Goal: Check status

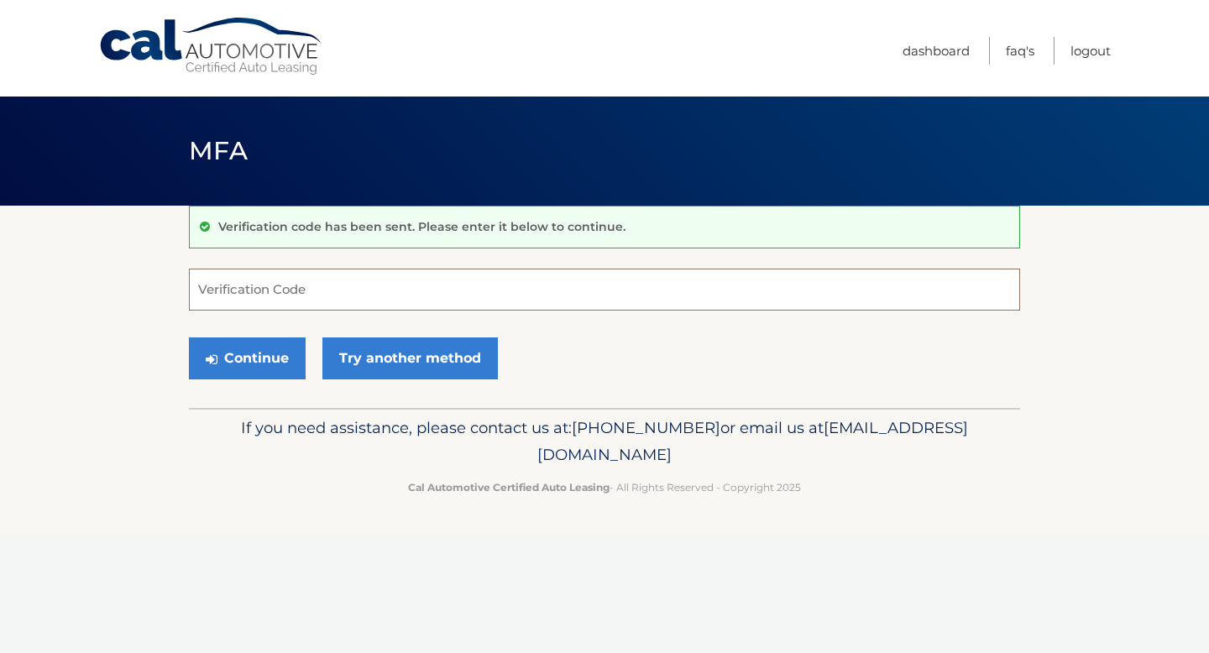
click at [487, 286] on input "Verification Code" at bounding box center [604, 290] width 831 height 42
type input "501409"
click at [189, 337] on button "Continue" at bounding box center [247, 358] width 117 height 42
click at [292, 342] on button "Continue" at bounding box center [247, 358] width 117 height 42
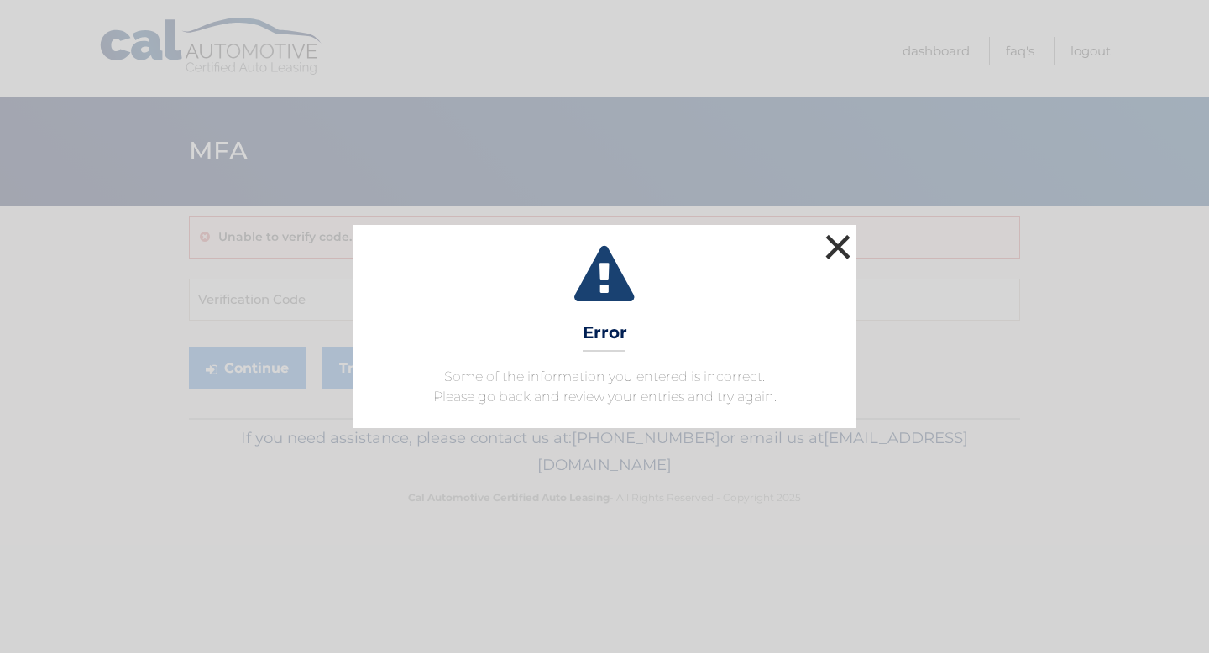
click at [851, 243] on button "×" at bounding box center [838, 247] width 34 height 34
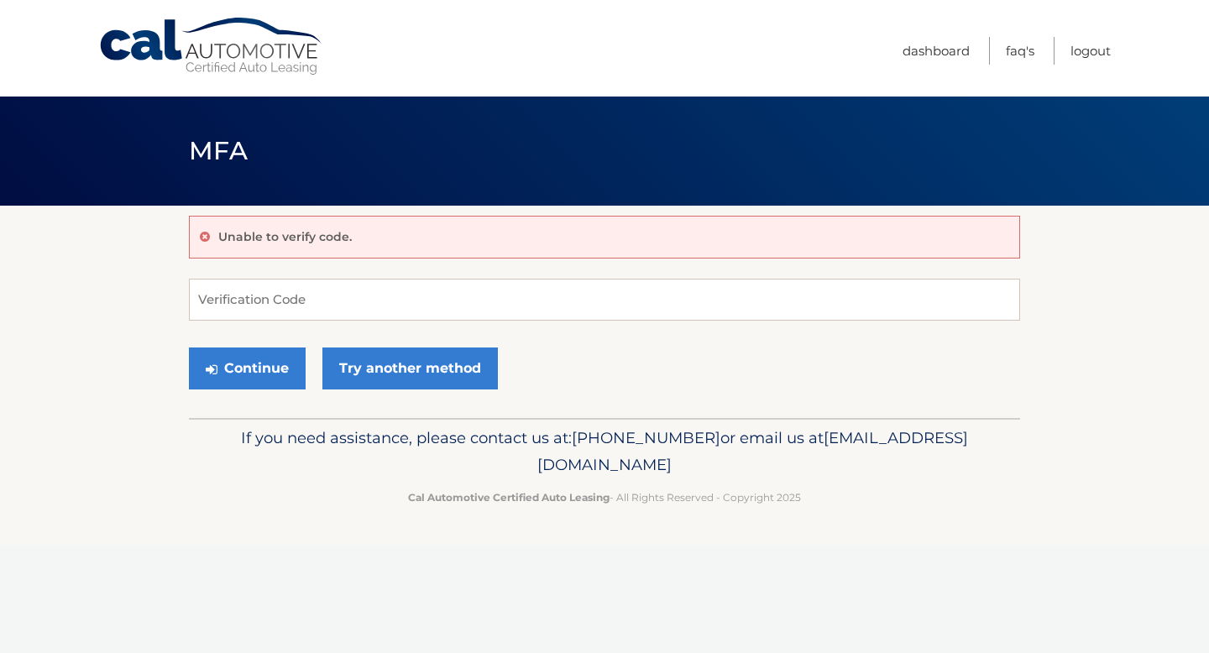
click at [211, 55] on link "Cal Automotive" at bounding box center [211, 47] width 227 height 60
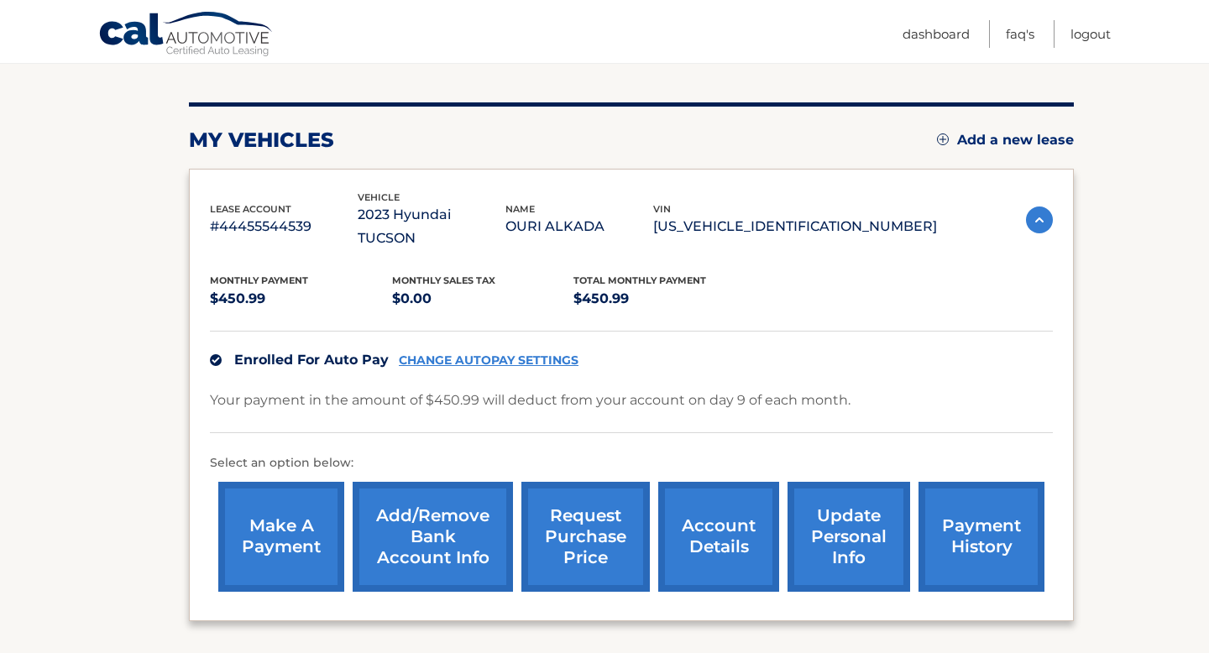
scroll to position [300, 0]
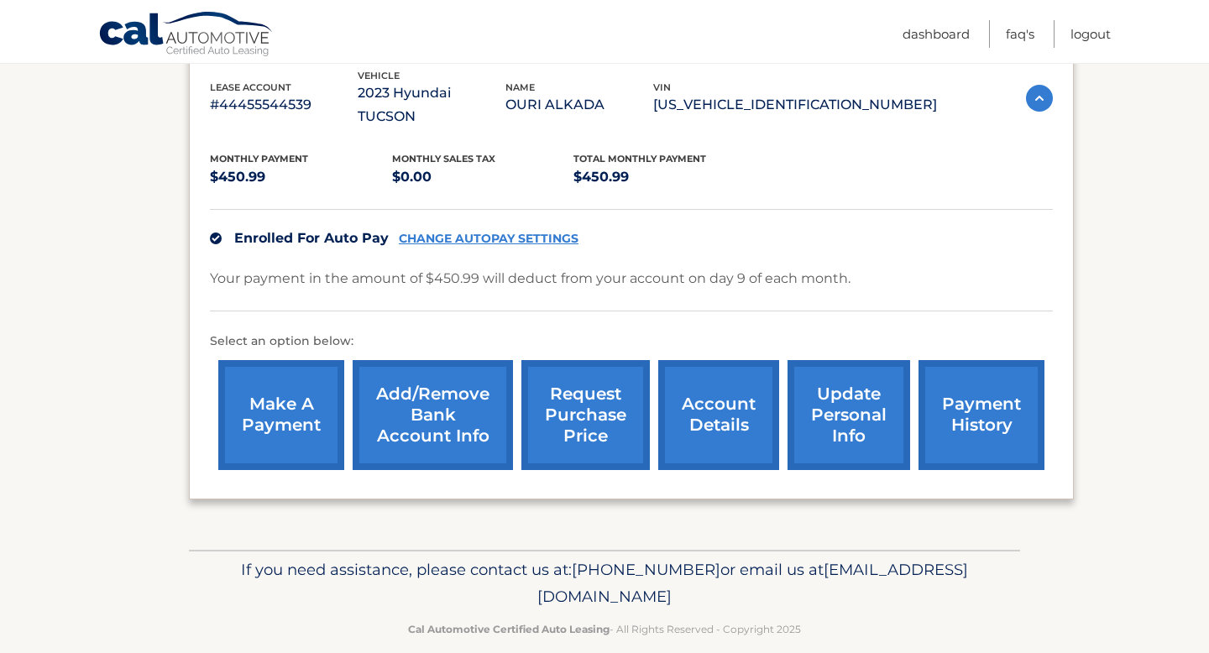
click at [733, 388] on link "account details" at bounding box center [718, 415] width 121 height 110
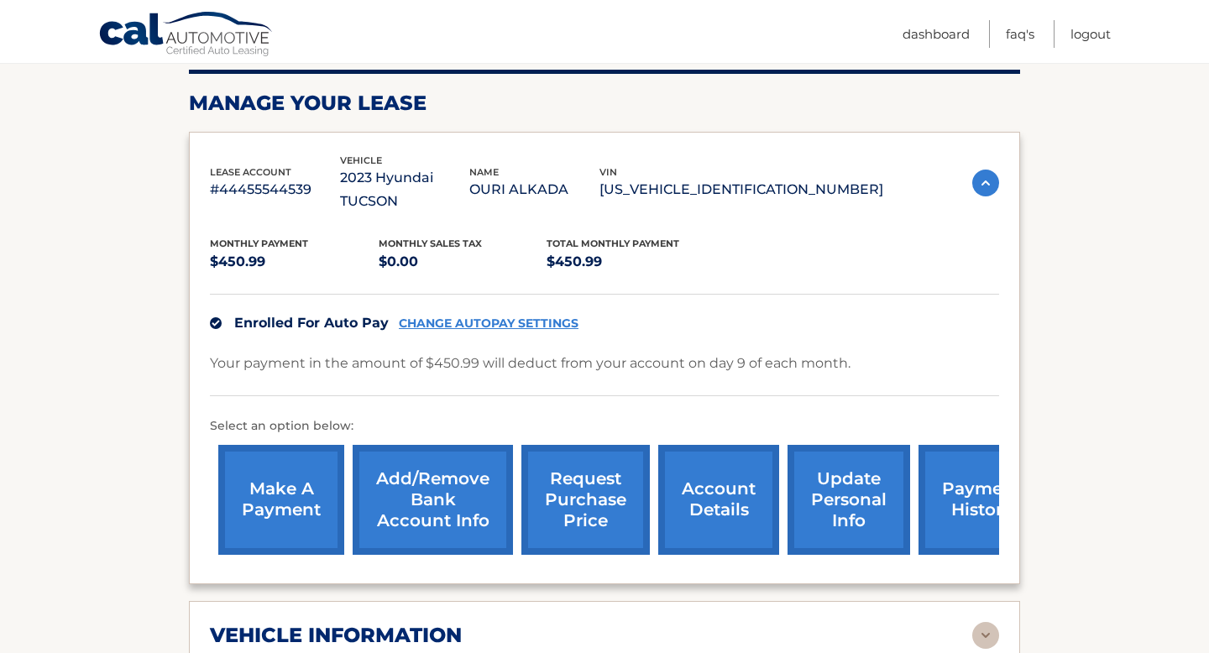
scroll to position [629, 0]
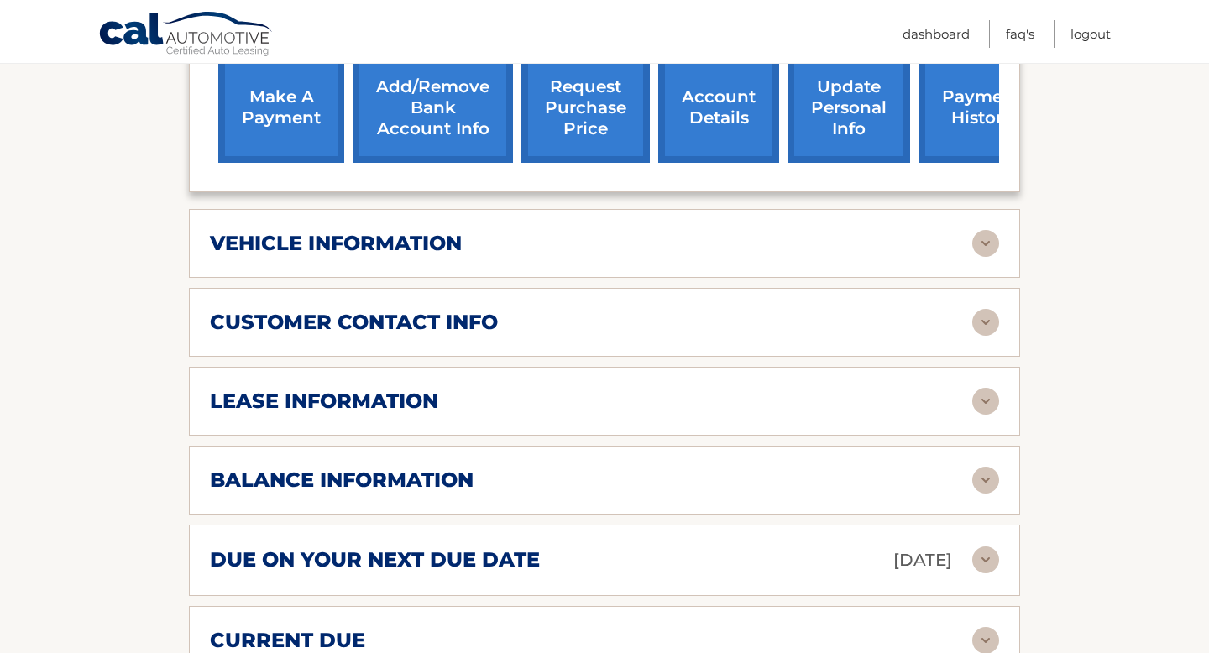
click at [938, 389] on div "lease information" at bounding box center [591, 401] width 762 height 25
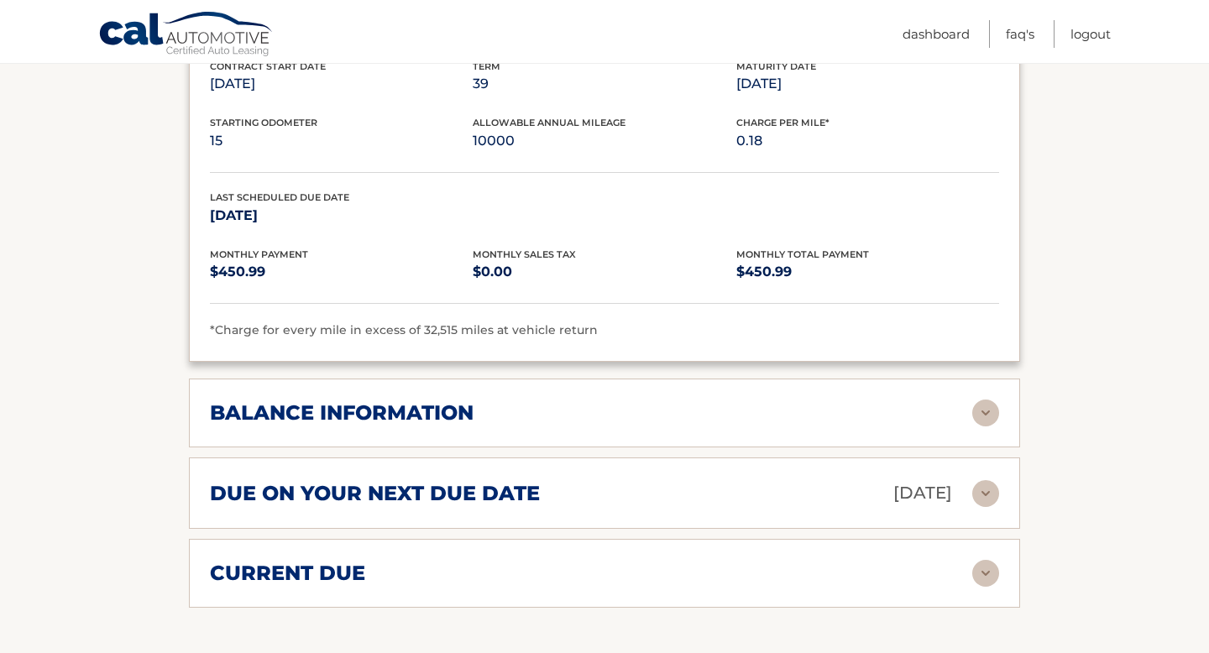
scroll to position [1012, 0]
click at [990, 399] on img at bounding box center [985, 412] width 27 height 27
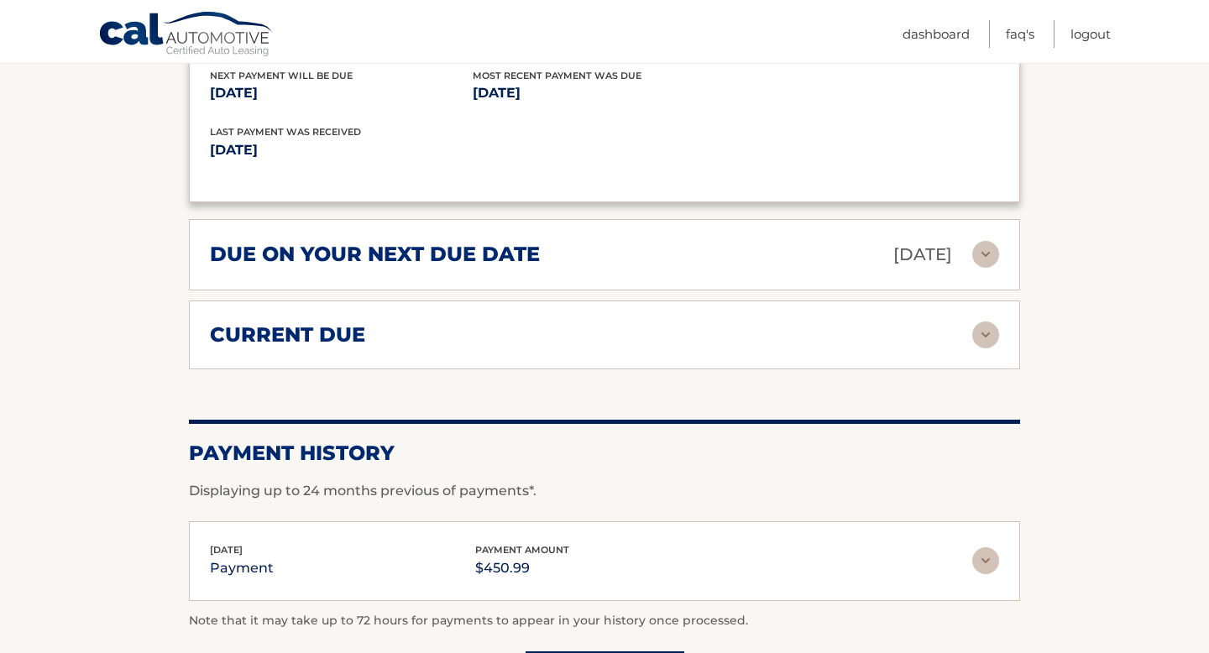
scroll to position [1499, 0]
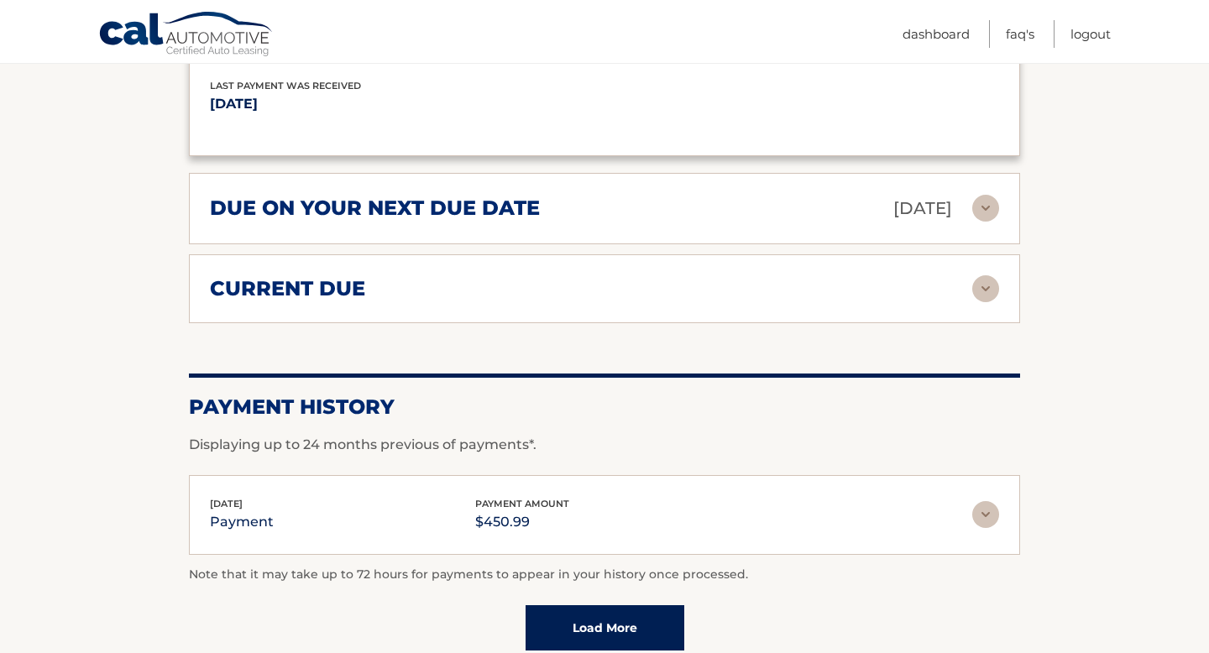
click at [992, 275] on img at bounding box center [985, 288] width 27 height 27
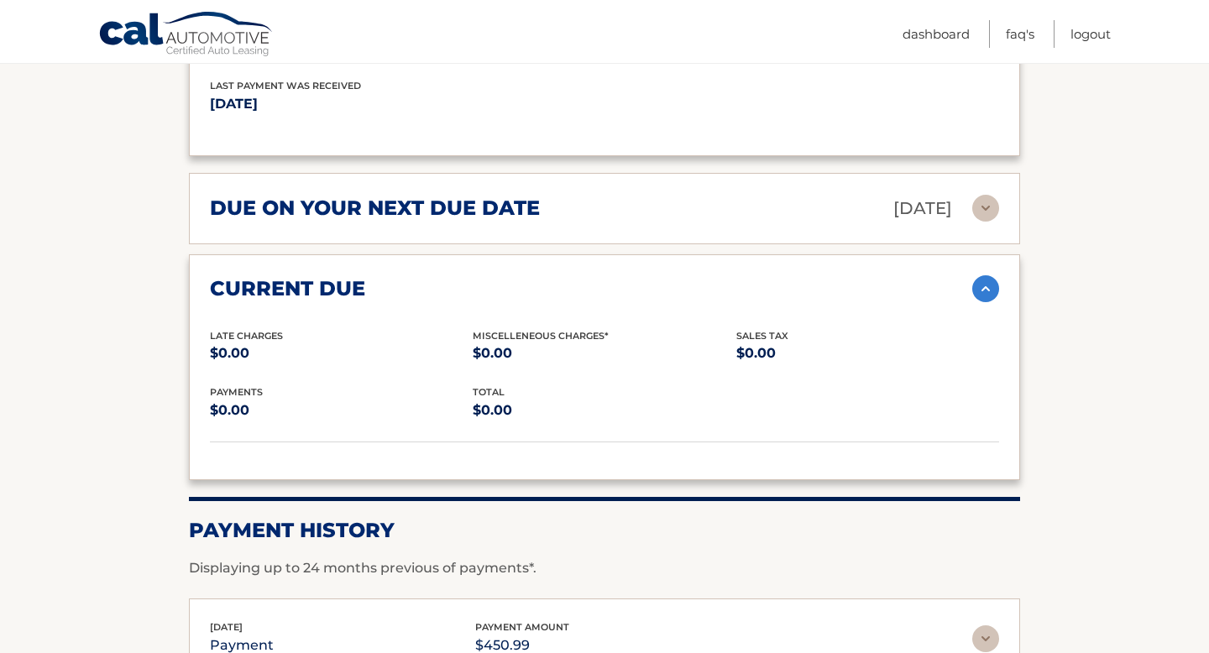
click at [992, 275] on img at bounding box center [985, 288] width 27 height 27
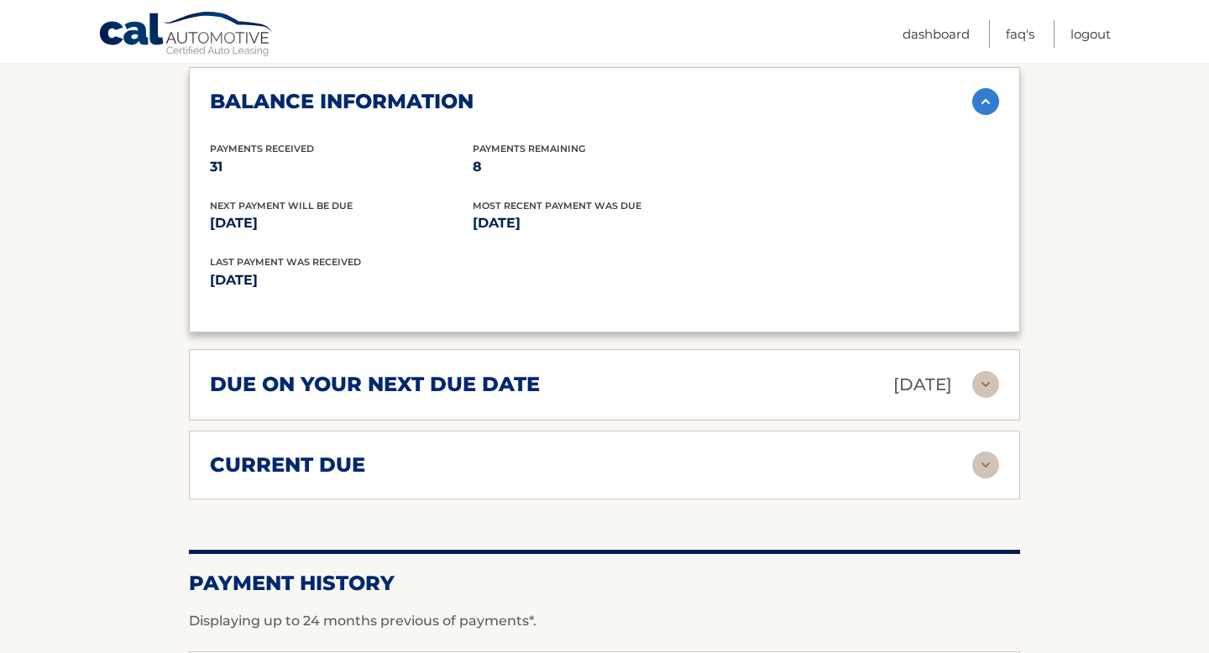
scroll to position [1169, 0]
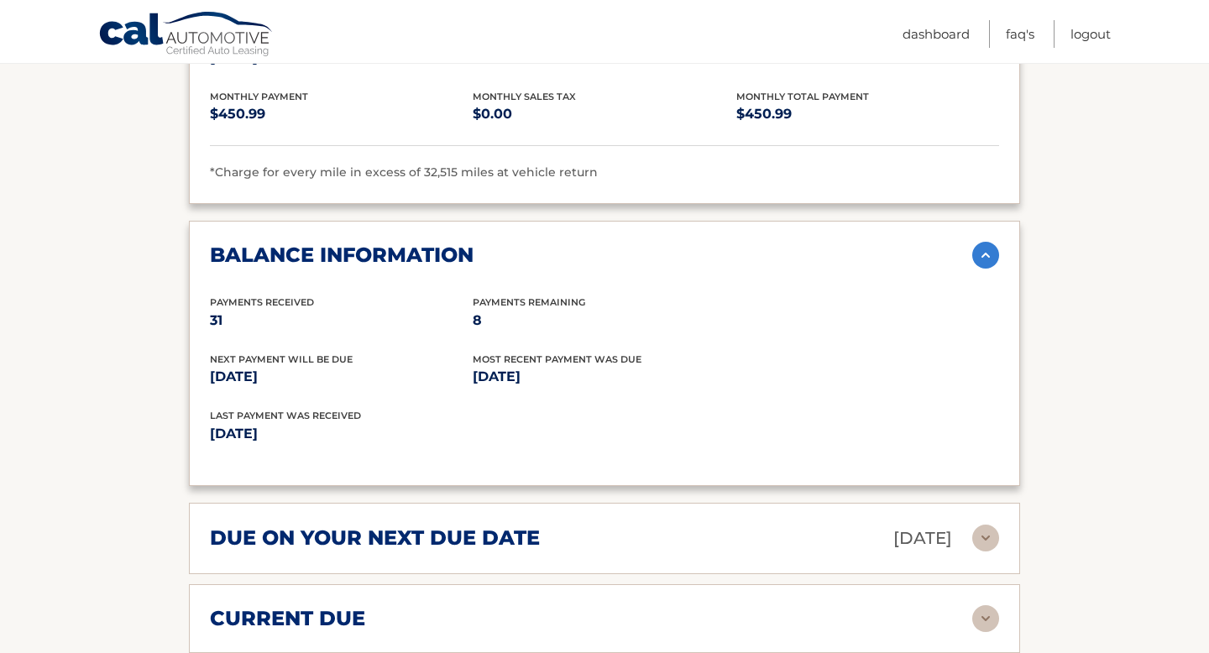
drag, startPoint x: 213, startPoint y: 274, endPoint x: 528, endPoint y: 421, distance: 347.7
click at [528, 421] on div "Payments Received 31 Payments Remaining 8 Next Payment will be due Sep 09, 2025…" at bounding box center [604, 380] width 789 height 170
click at [528, 421] on div "Last Payment was received Aug 11, 2025" at bounding box center [604, 436] width 789 height 57
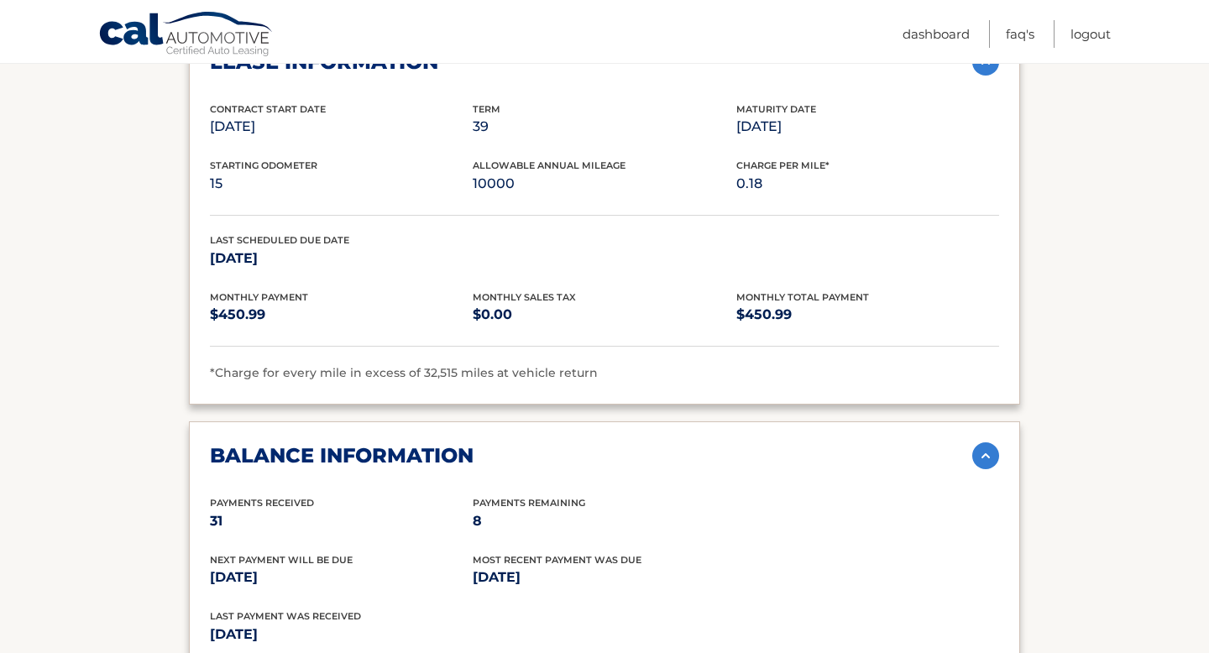
scroll to position [903, 0]
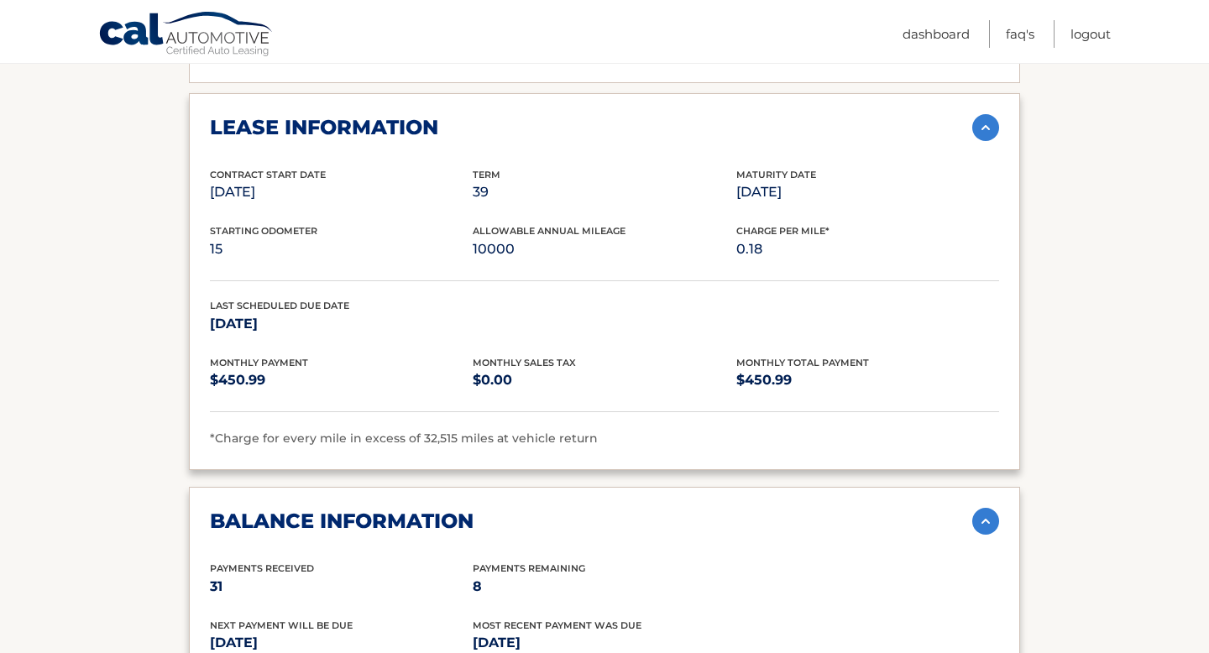
drag, startPoint x: 743, startPoint y: 149, endPoint x: 831, endPoint y: 170, distance: 90.6
click at [831, 170] on div "Maturity Date May 09, 2026" at bounding box center [867, 186] width 263 height 38
click at [831, 180] on p "May 09, 2026" at bounding box center [867, 191] width 263 height 23
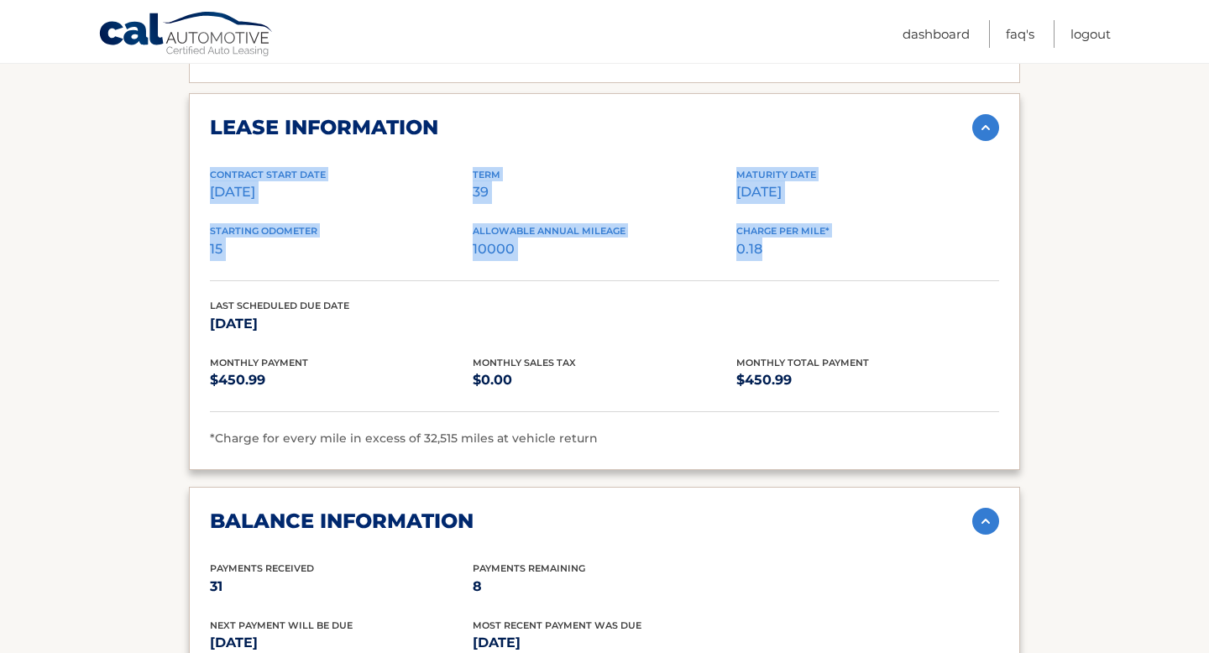
drag, startPoint x: 211, startPoint y: 150, endPoint x: 871, endPoint y: 215, distance: 663.7
click at [872, 215] on div "Contract Start Date Feb 09, 2023 Term 39 Maturity Date May 09, 2026 Starting Od…" at bounding box center [604, 308] width 789 height 282
click at [871, 238] on p "0.18" at bounding box center [867, 249] width 263 height 23
drag, startPoint x: 211, startPoint y: 147, endPoint x: 765, endPoint y: 217, distance: 558.3
click at [765, 217] on div "Contract Start Date Feb 09, 2023 Term 39 Maturity Date May 09, 2026 Starting Od…" at bounding box center [604, 308] width 789 height 282
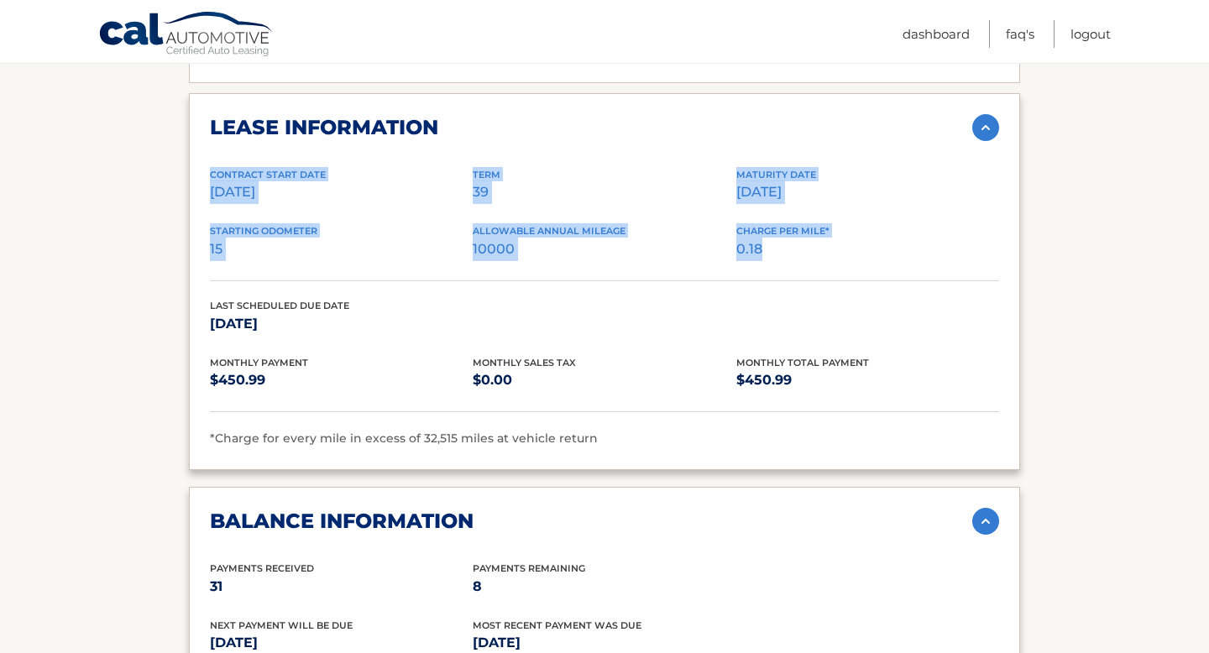
click at [765, 238] on p "0.18" at bounding box center [867, 249] width 263 height 23
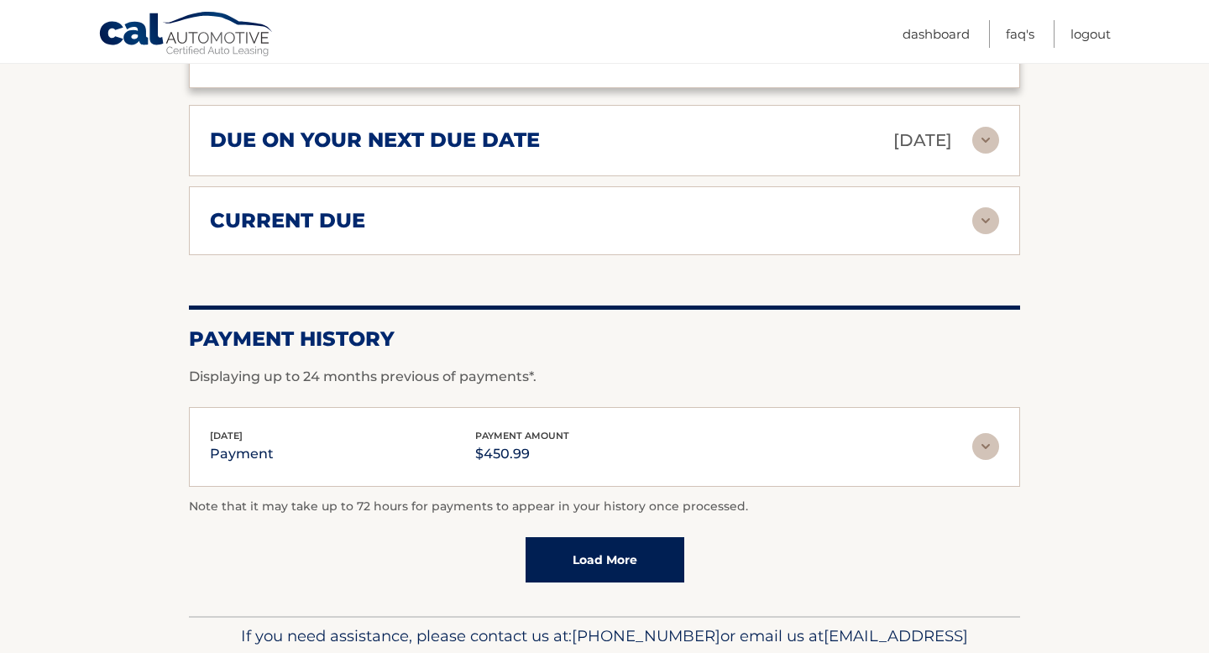
scroll to position [1629, 0]
